Goal: Use online tool/utility: Use online tool/utility

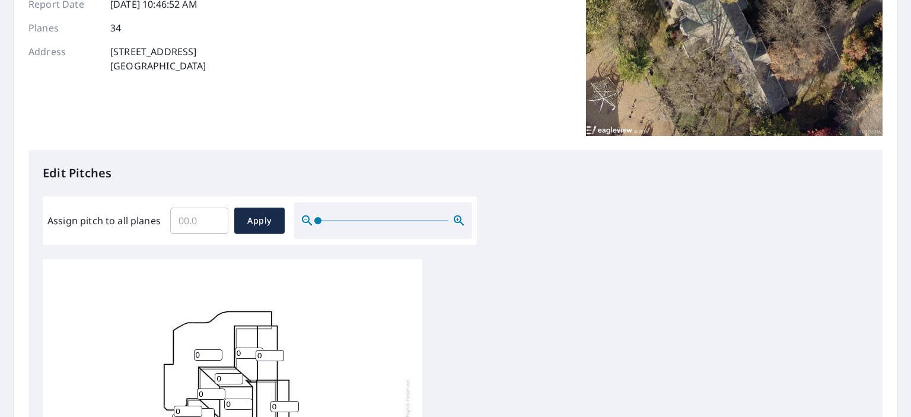
scroll to position [237, 0]
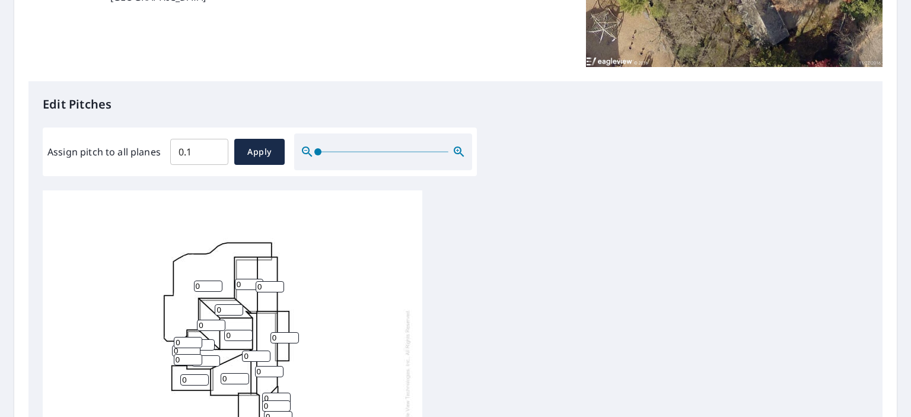
click at [211, 144] on input "0.1" at bounding box center [199, 151] width 58 height 33
type input "0"
type input "10"
click at [253, 145] on span "Apply" at bounding box center [259, 152] width 31 height 15
type input "10"
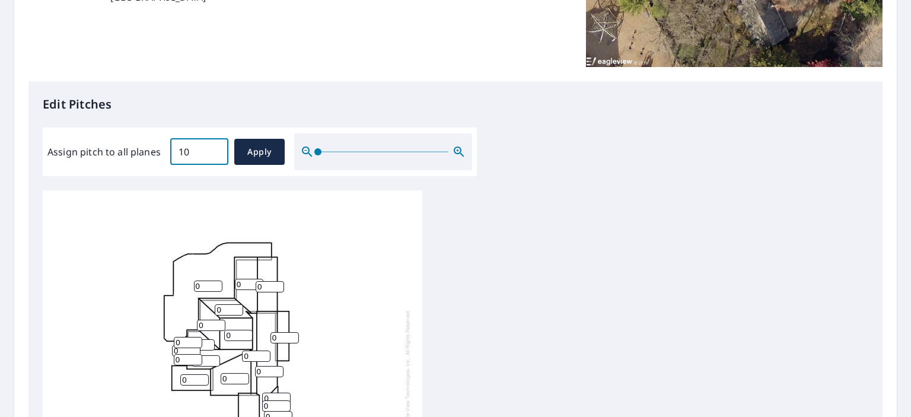
type input "10"
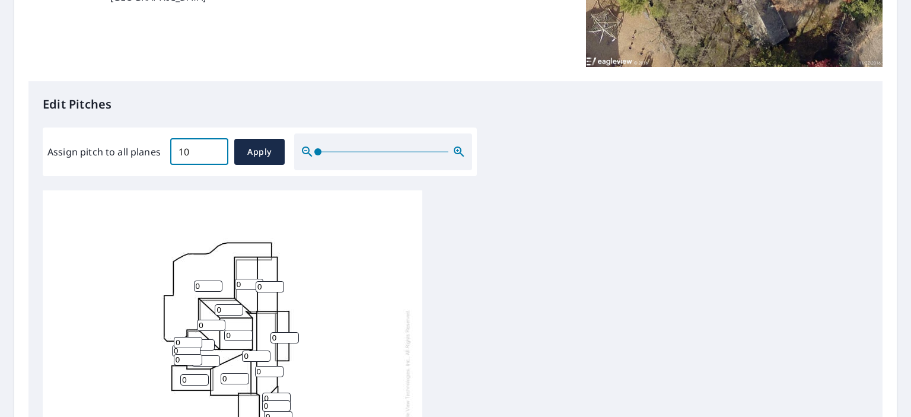
type input "10"
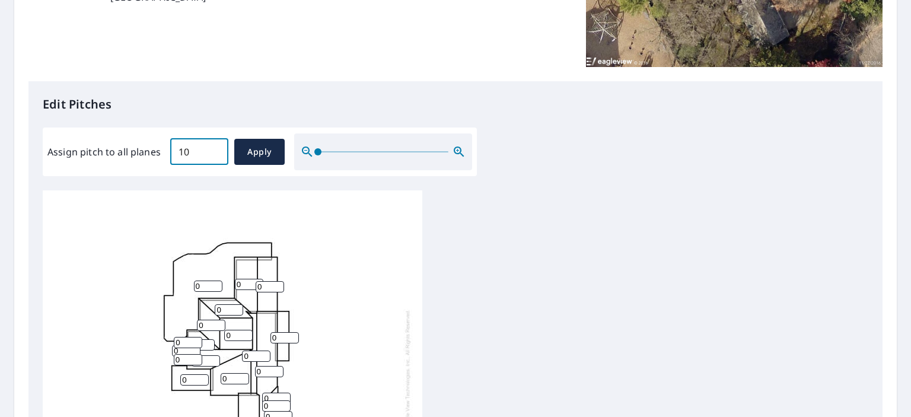
type input "10"
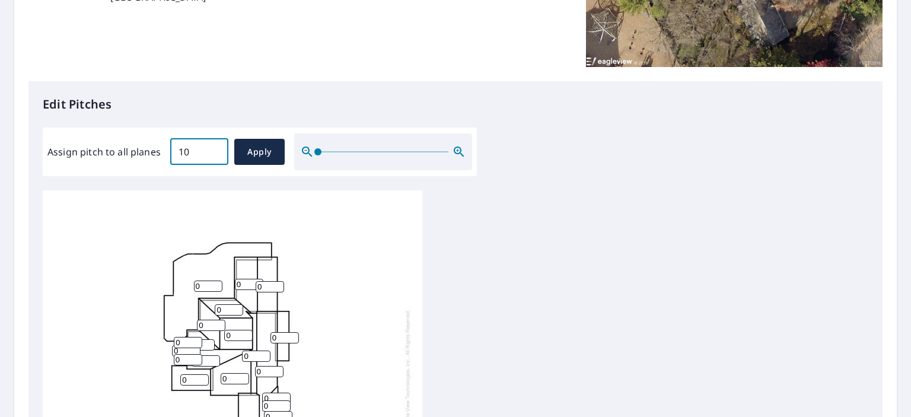
type input "10"
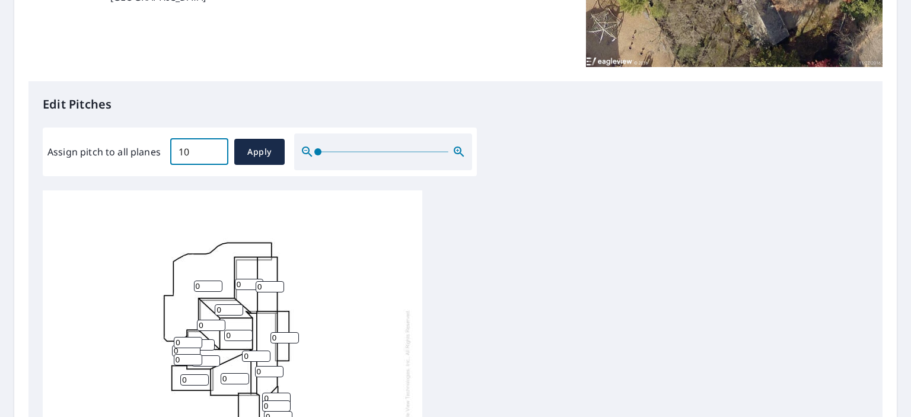
type input "10"
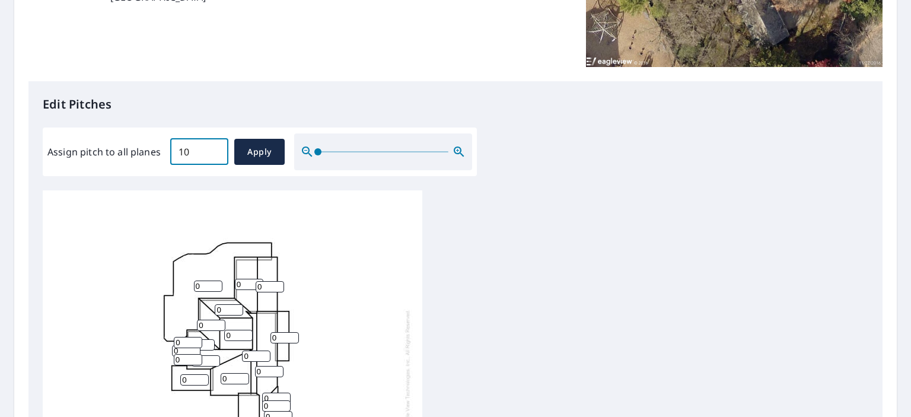
type input "10"
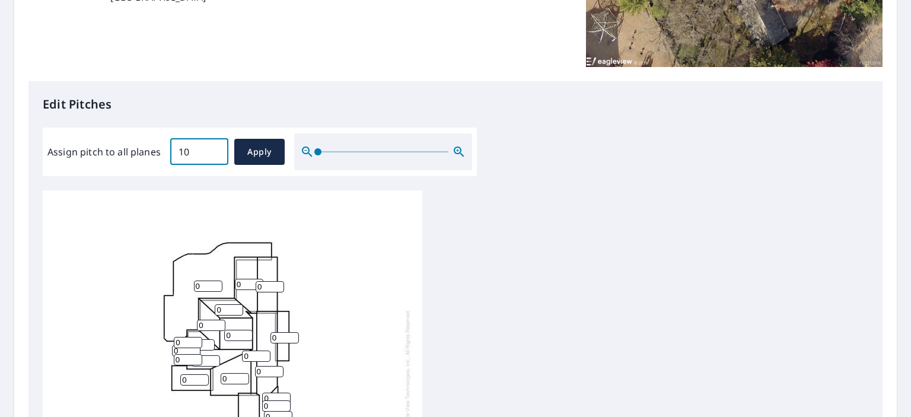
type input "10"
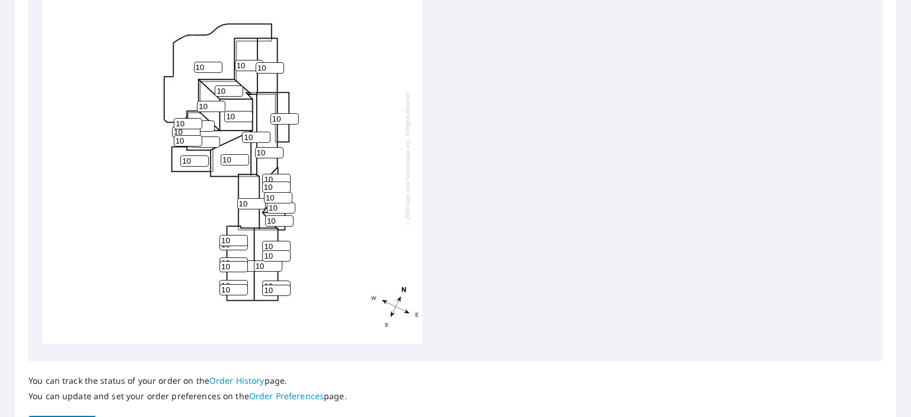
scroll to position [521, 0]
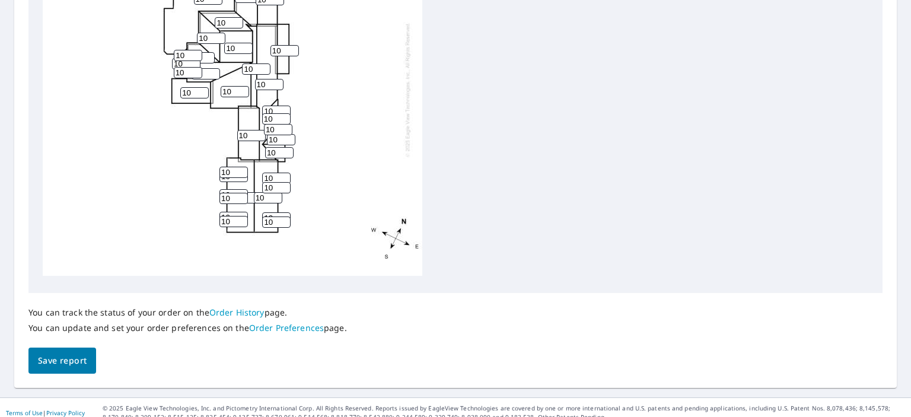
click at [55, 354] on span "Save report" at bounding box center [62, 361] width 49 height 15
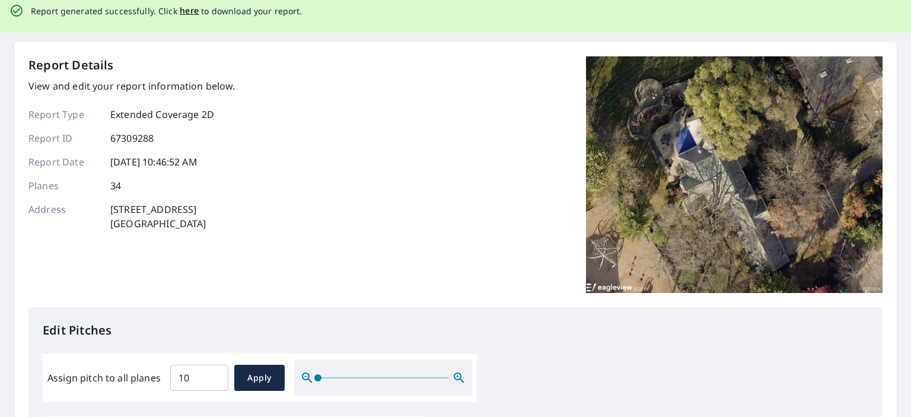
scroll to position [0, 0]
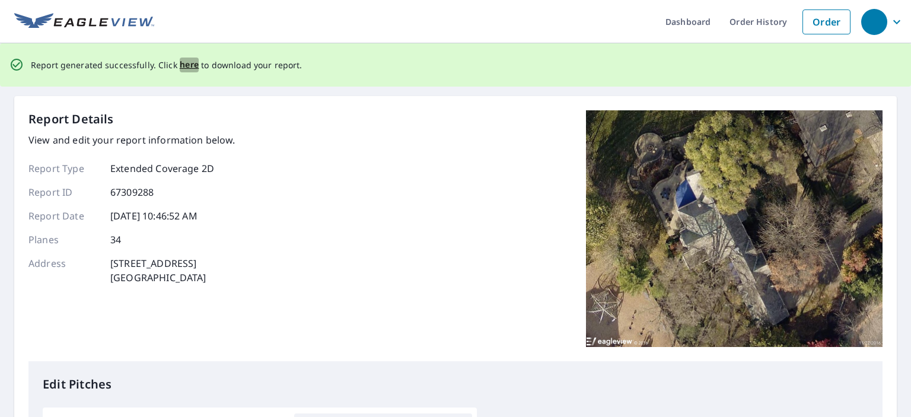
click at [180, 65] on span "here" at bounding box center [190, 65] width 20 height 15
